Goal: Task Accomplishment & Management: Manage account settings

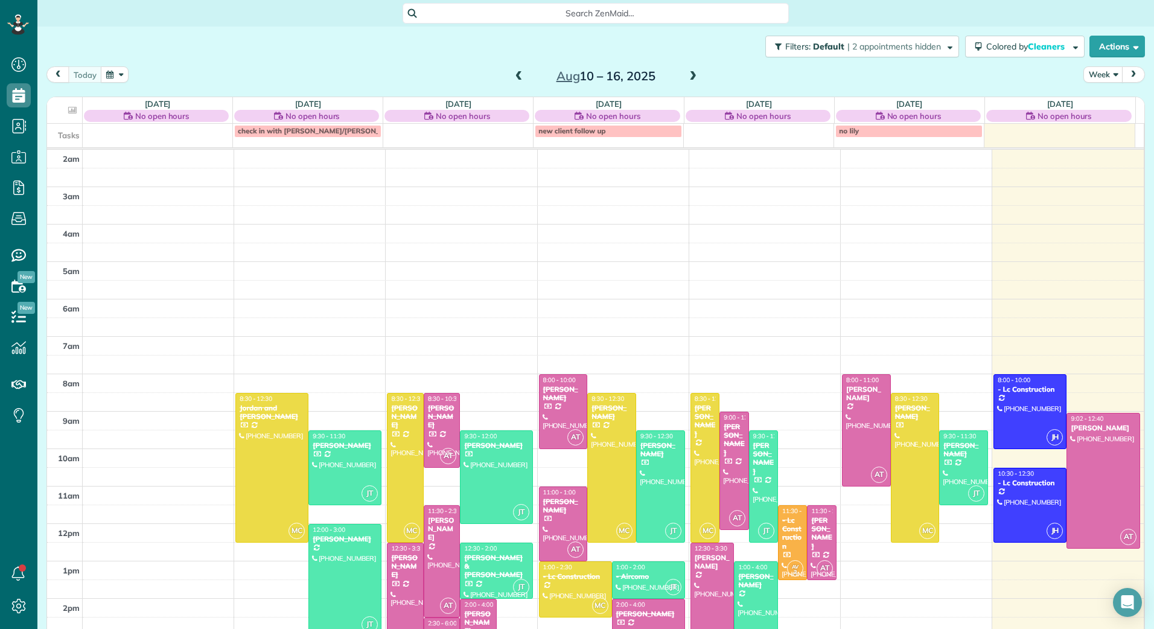
scroll to position [139, 0]
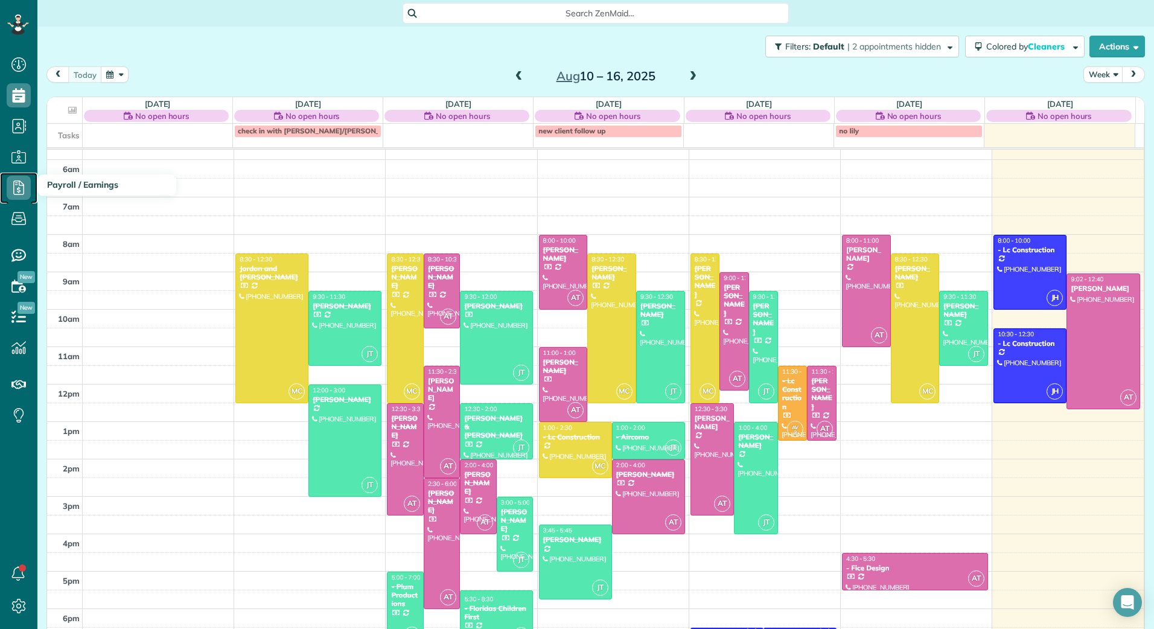
click at [21, 191] on icon at bounding box center [19, 188] width 24 height 24
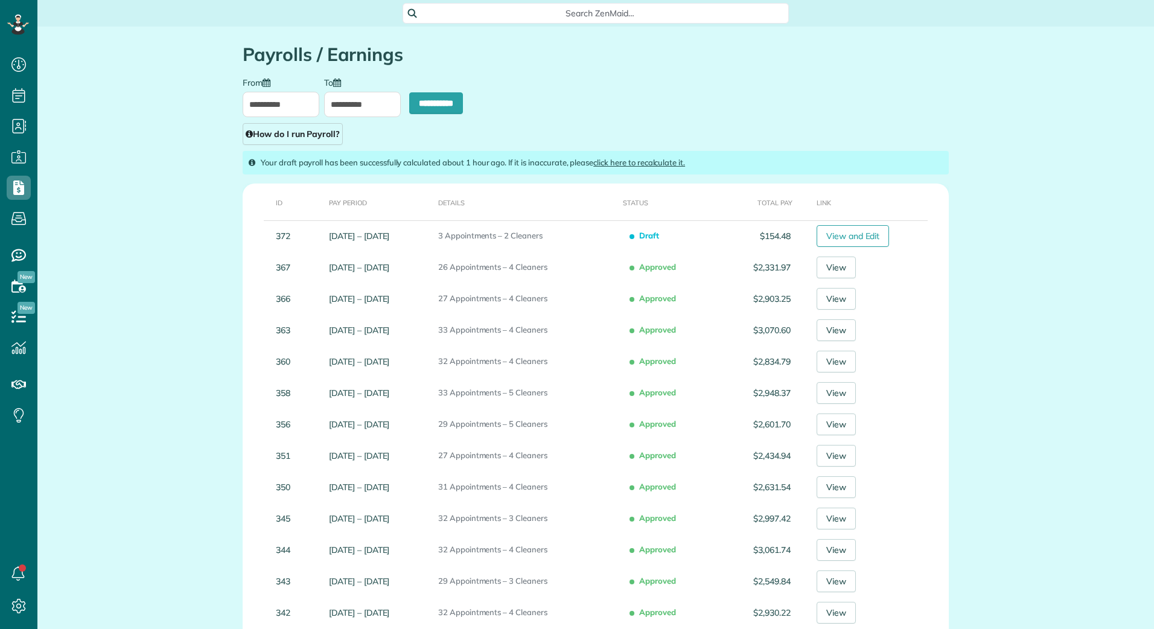
scroll to position [5, 5]
type input "**********"
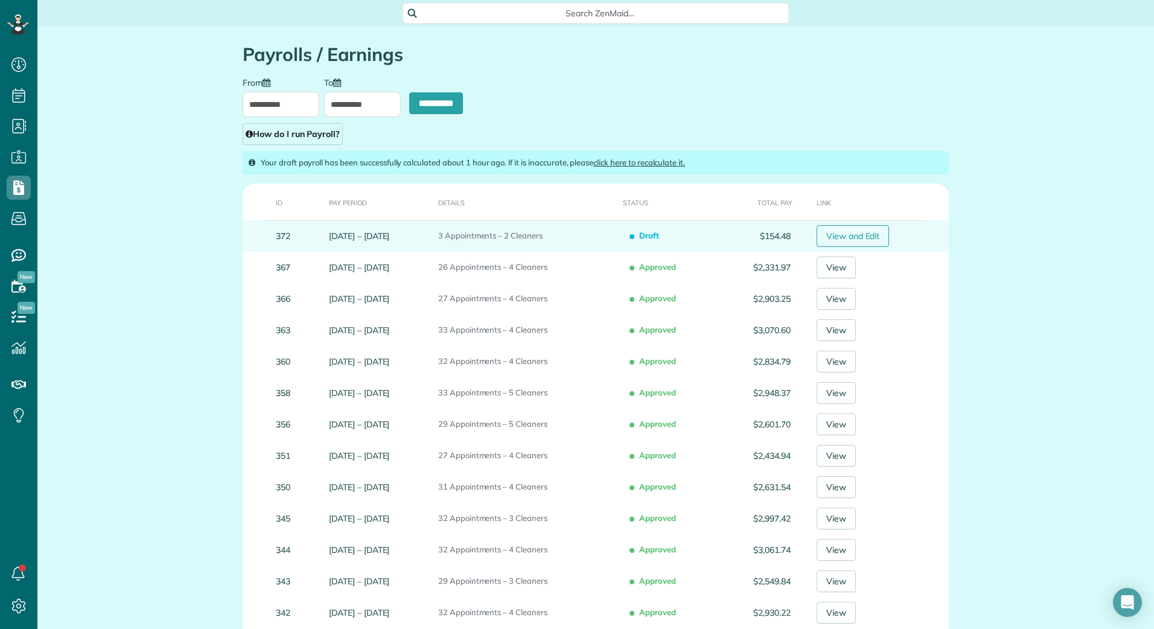
click at [856, 234] on link "View and Edit" at bounding box center [852, 236] width 73 height 22
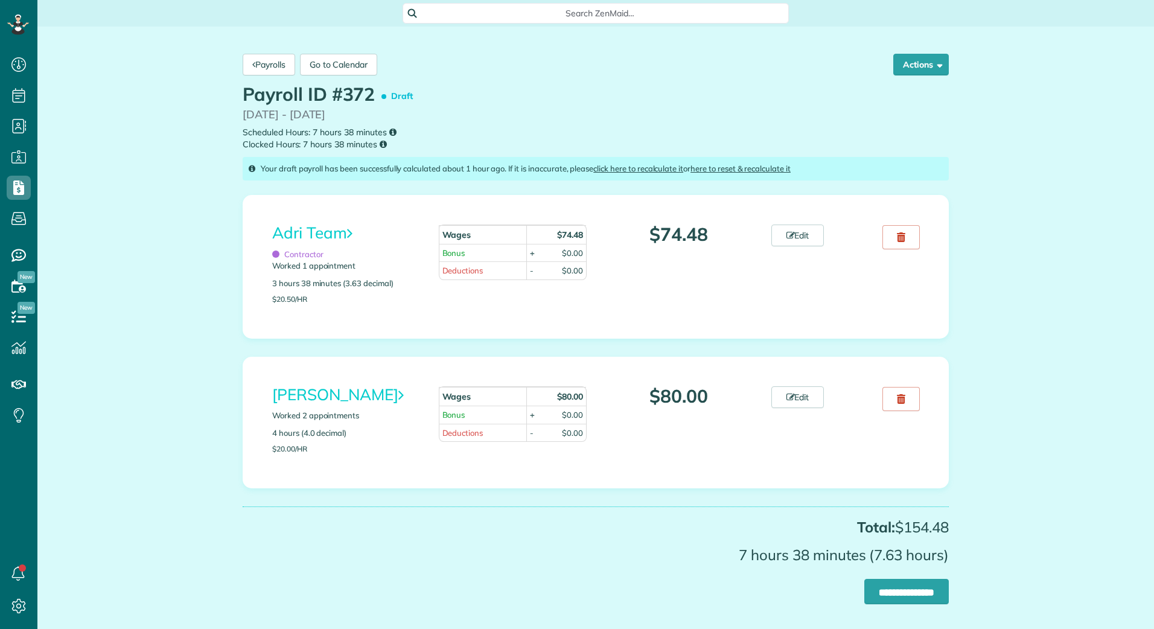
scroll to position [5, 5]
click at [324, 223] on link "Adri Team" at bounding box center [312, 233] width 80 height 20
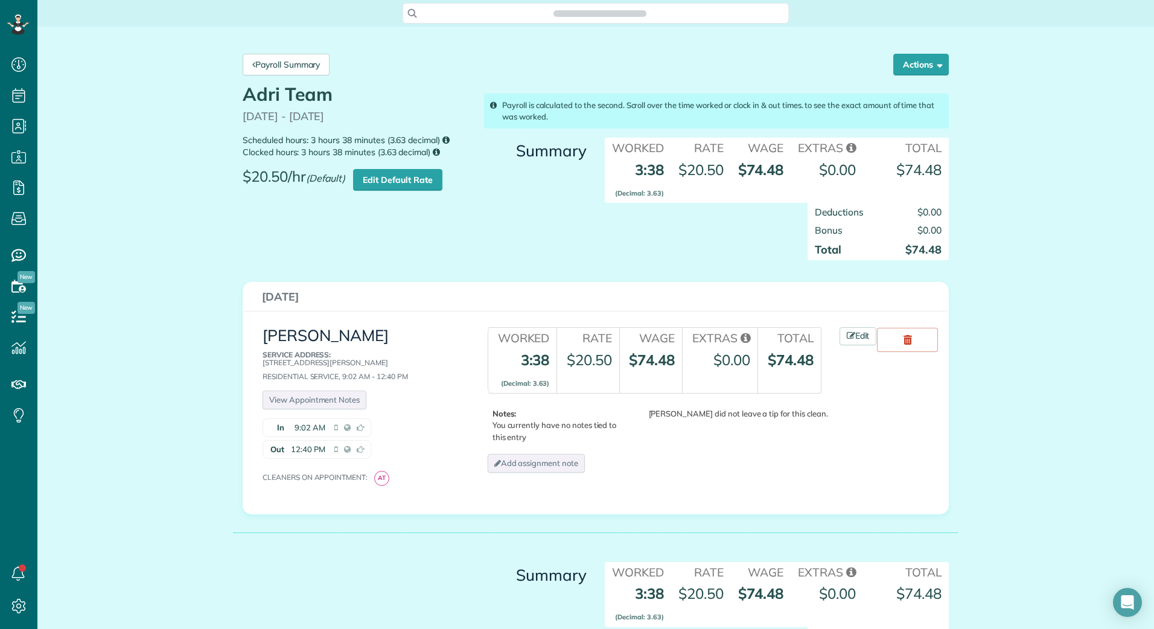
scroll to position [5, 5]
click at [389, 224] on div "Adri Team 08/16/2025 - 08/16/2025 Scheduled hours: 3 hours 38 minutes (3.63 dec…" at bounding box center [596, 178] width 724 height 188
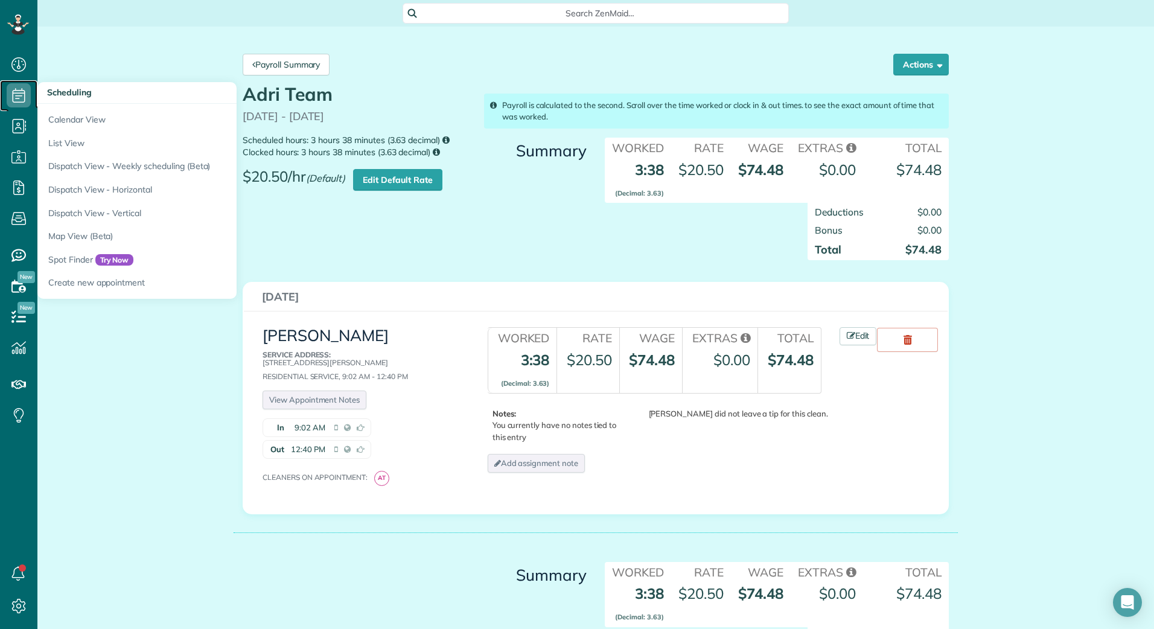
click at [20, 98] on icon at bounding box center [19, 95] width 24 height 24
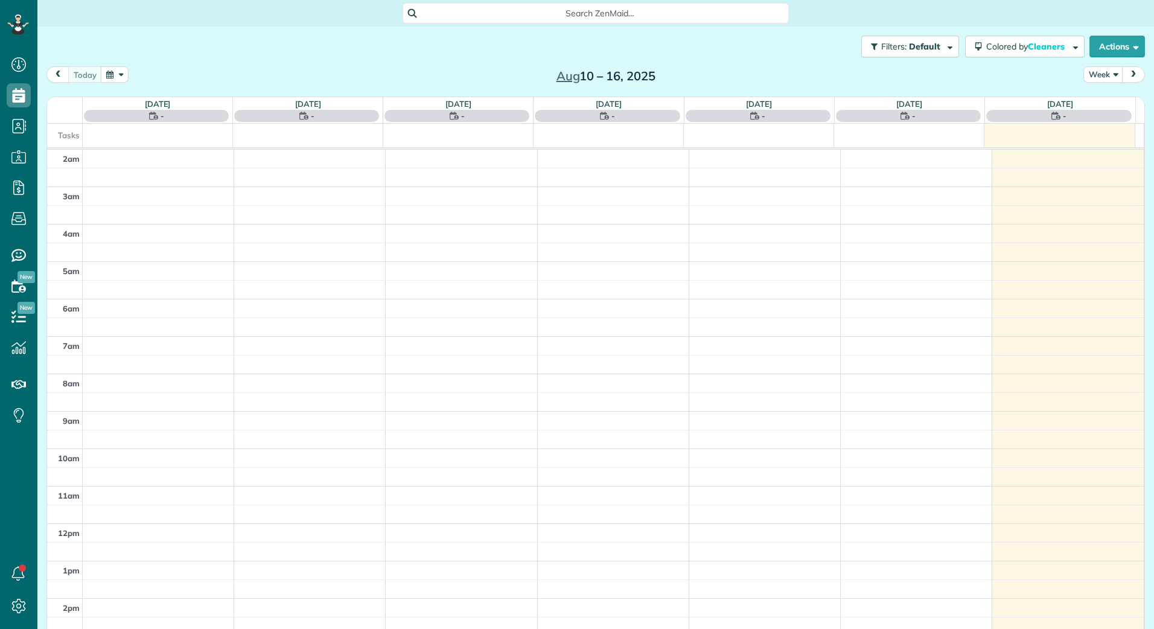
scroll to position [141, 0]
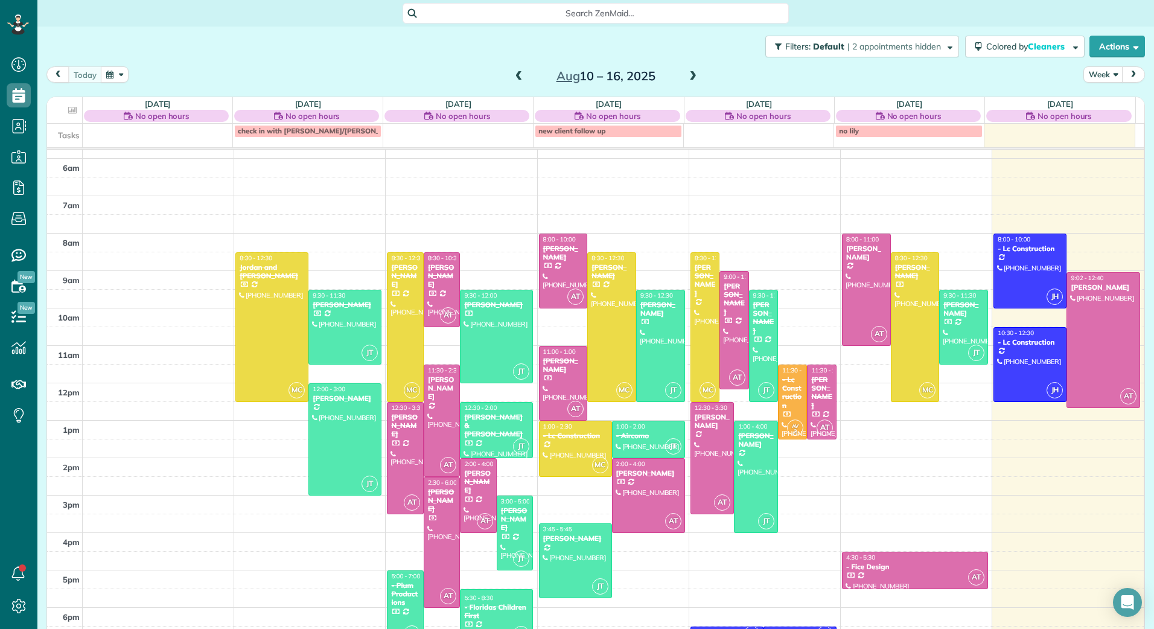
drag, startPoint x: 608, startPoint y: 487, endPoint x: 599, endPoint y: 487, distance: 9.1
click at [612, 487] on div at bounding box center [648, 496] width 72 height 74
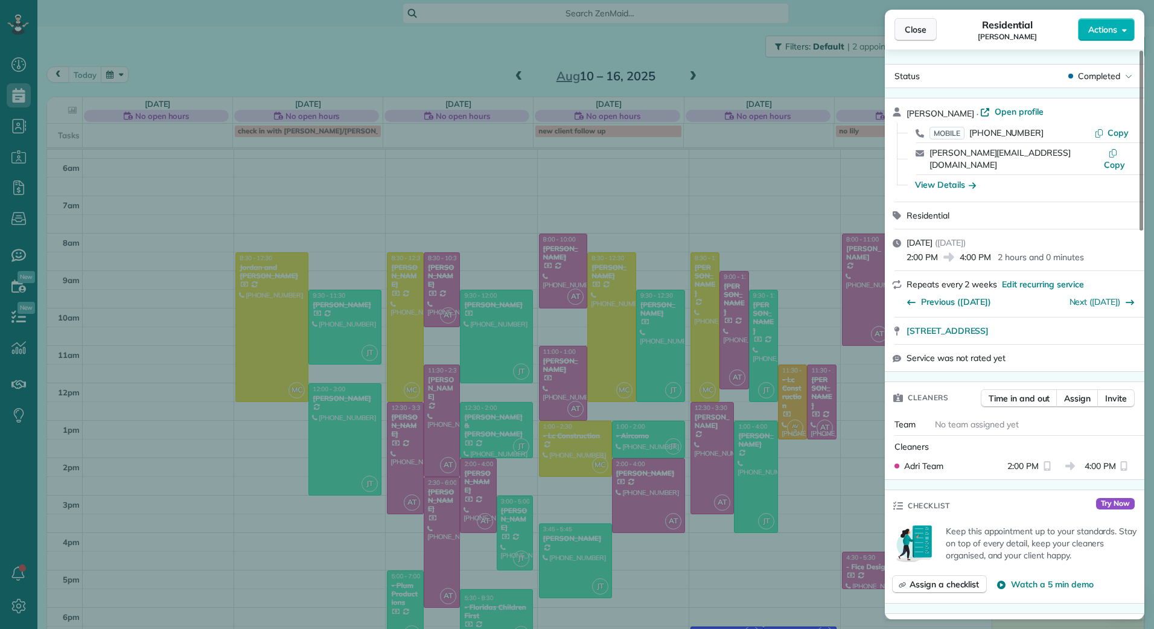
drag, startPoint x: 912, startPoint y: 31, endPoint x: 1100, endPoint y: 85, distance: 195.9
click at [912, 30] on span "Close" at bounding box center [915, 30] width 22 height 12
